Goal: Information Seeking & Learning: Learn about a topic

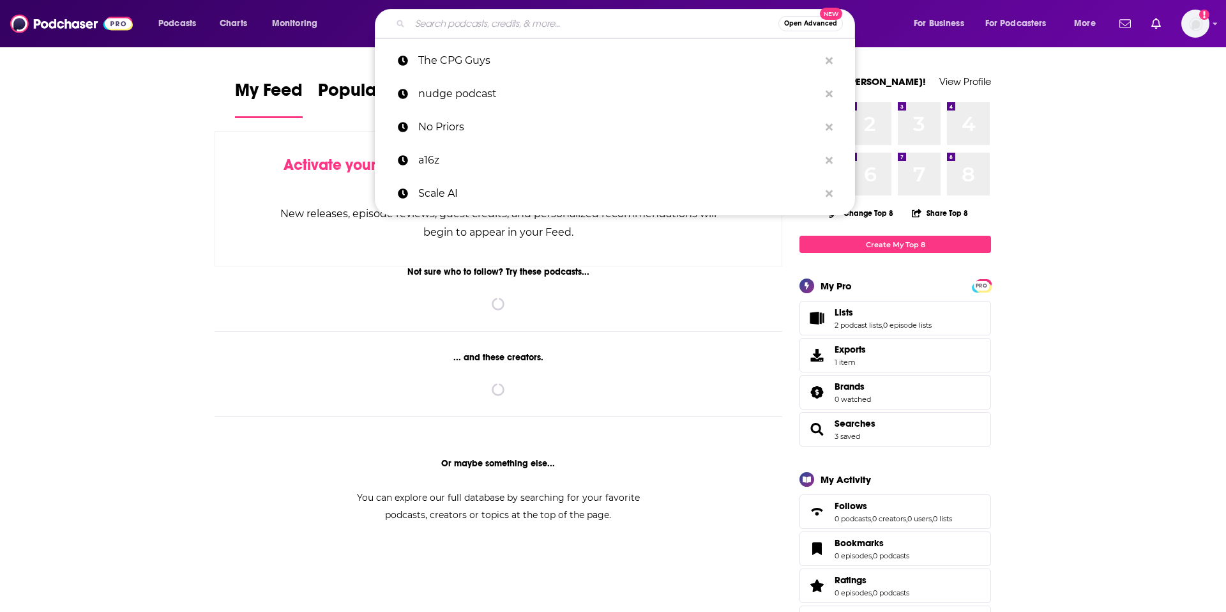
click at [573, 26] on input "Search podcasts, credits, & more..." at bounding box center [594, 23] width 368 height 20
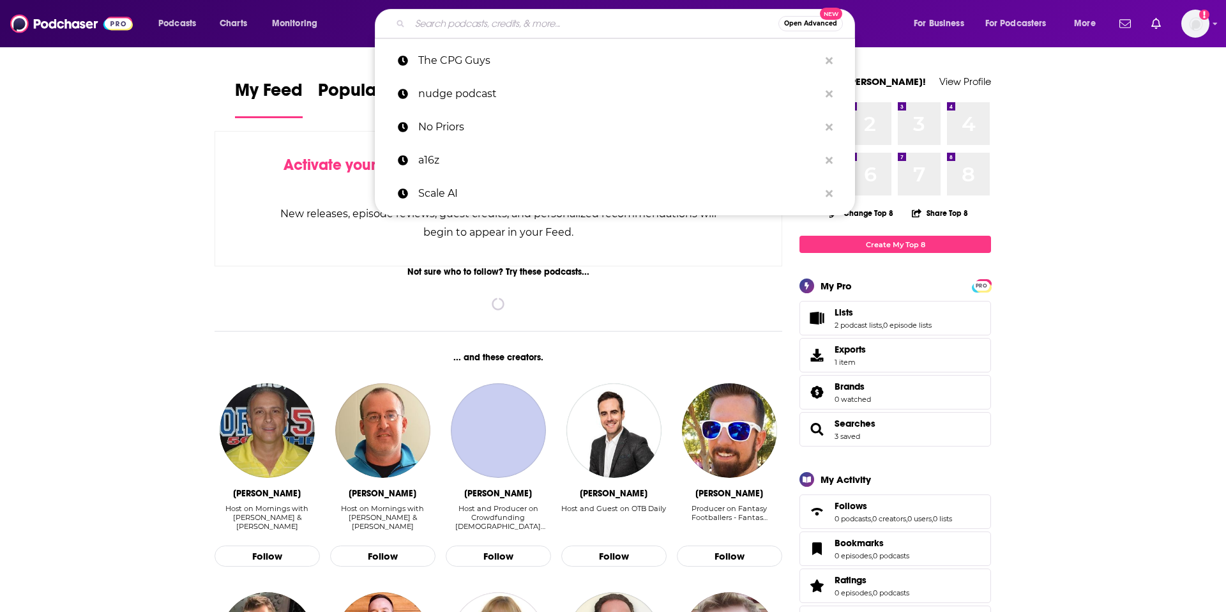
type input "O"
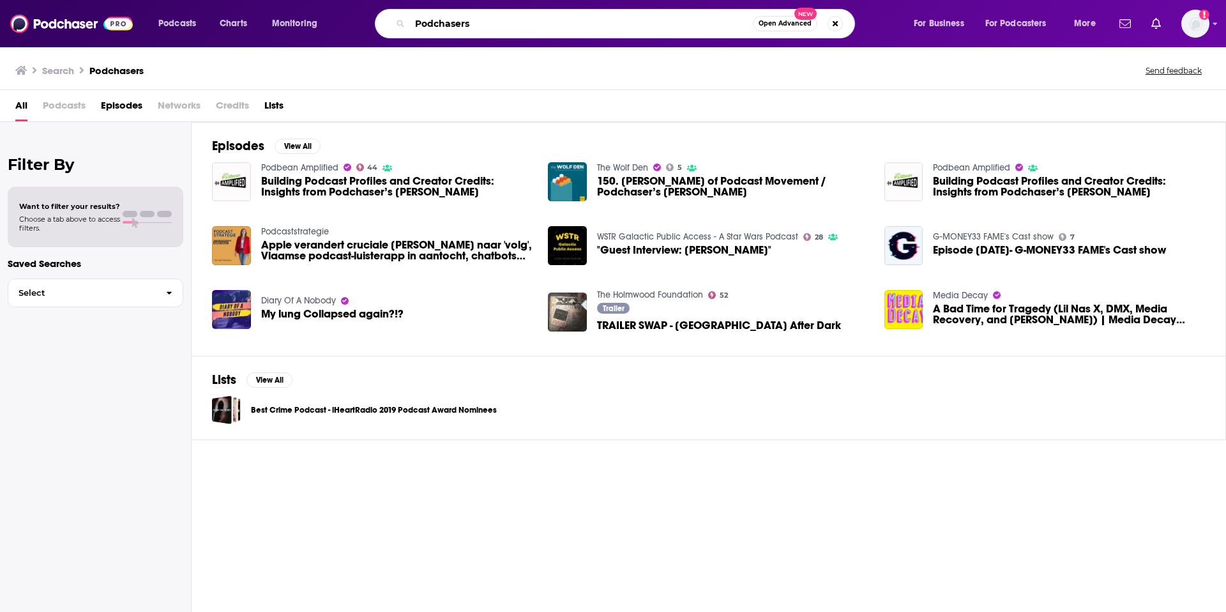
drag, startPoint x: 482, startPoint y: 26, endPoint x: 331, endPoint y: 24, distance: 150.7
click at [331, 24] on div "Podcasts Charts Monitoring Podchasers Open Advanced New For Business For Podcas…" at bounding box center [628, 23] width 958 height 29
type input "FashionMade"
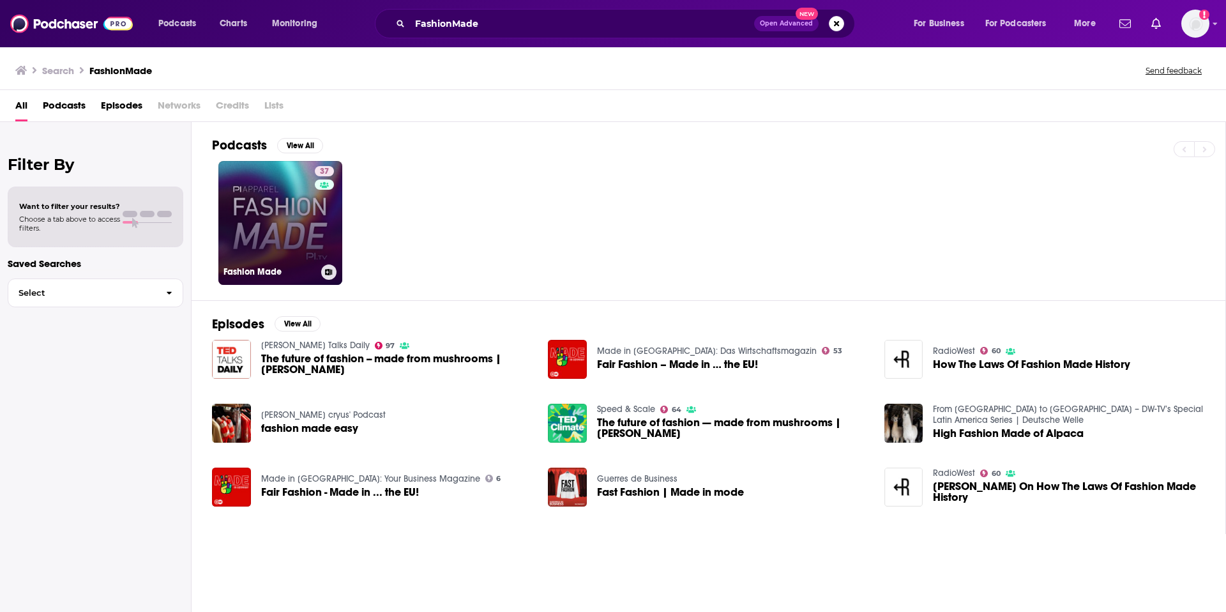
click at [252, 248] on link "37 Fashion Made" at bounding box center [280, 223] width 124 height 124
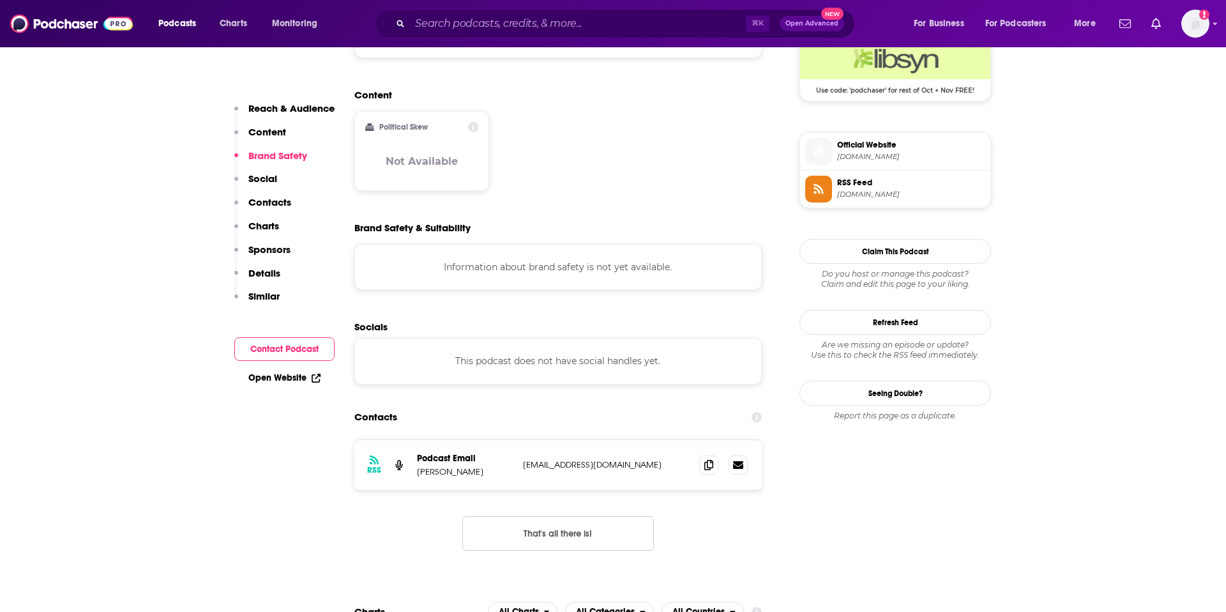
scroll to position [970, 0]
